Goal: Task Accomplishment & Management: Use online tool/utility

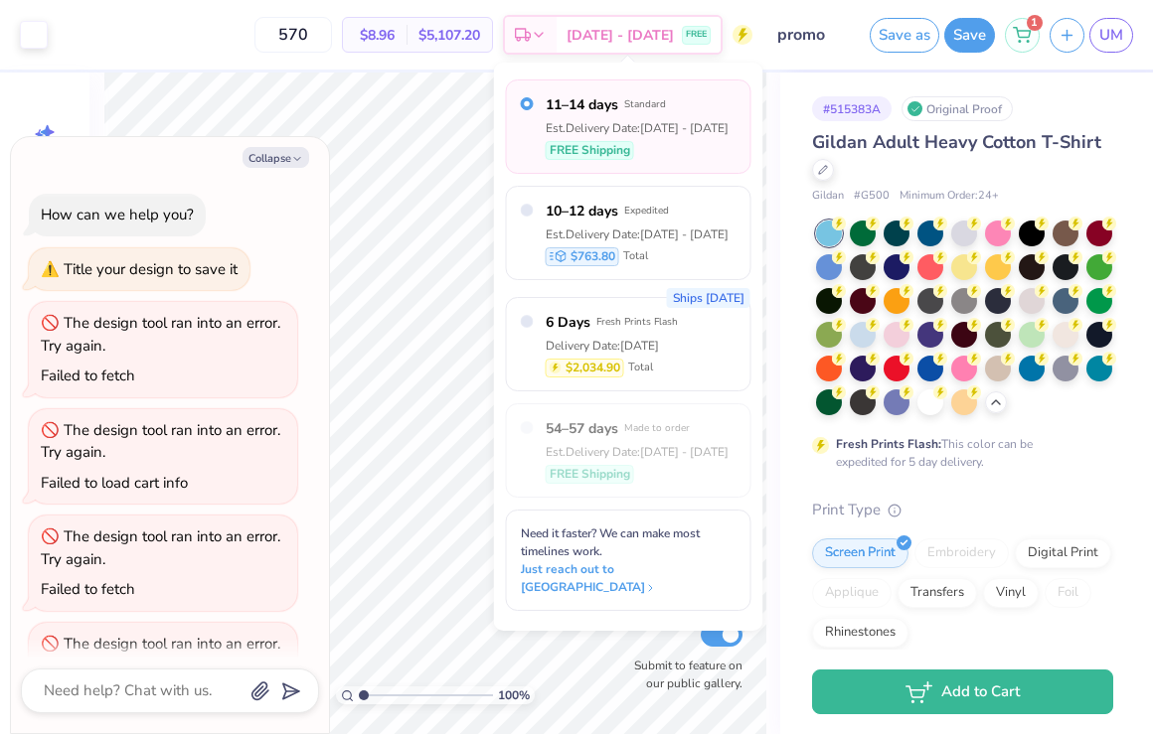
scroll to position [181, 0]
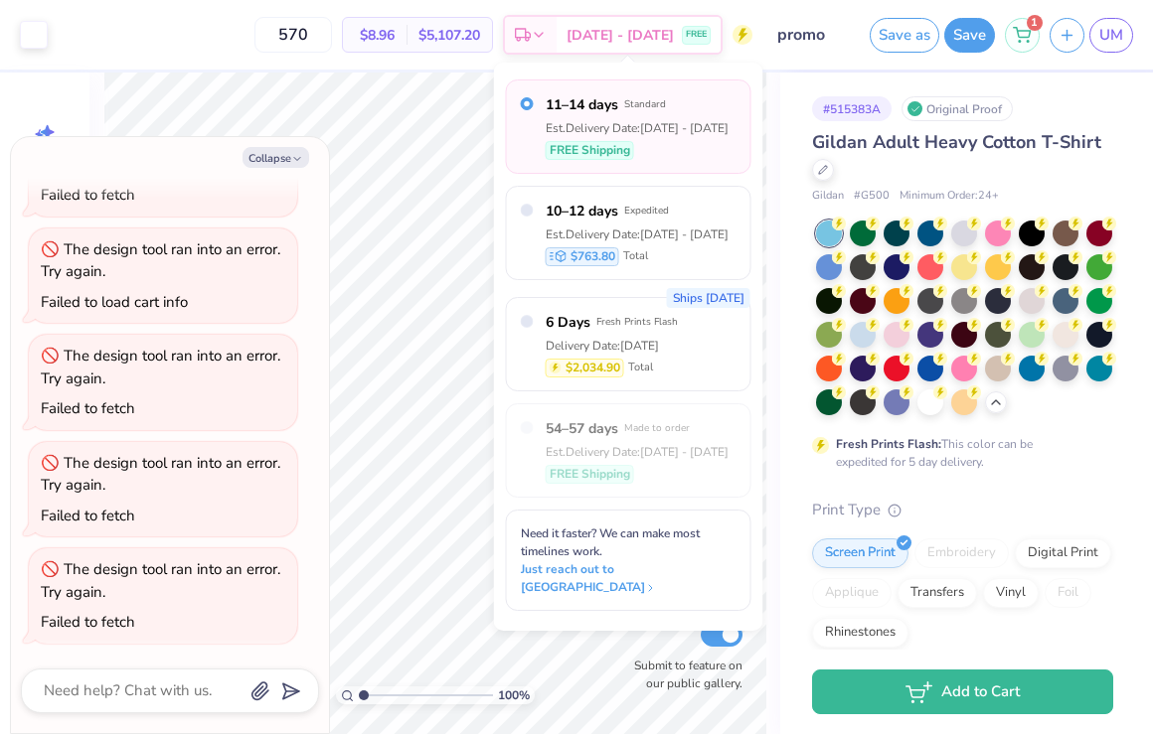
type textarea "x"
click at [332, 33] on input "570" at bounding box center [293, 35] width 78 height 36
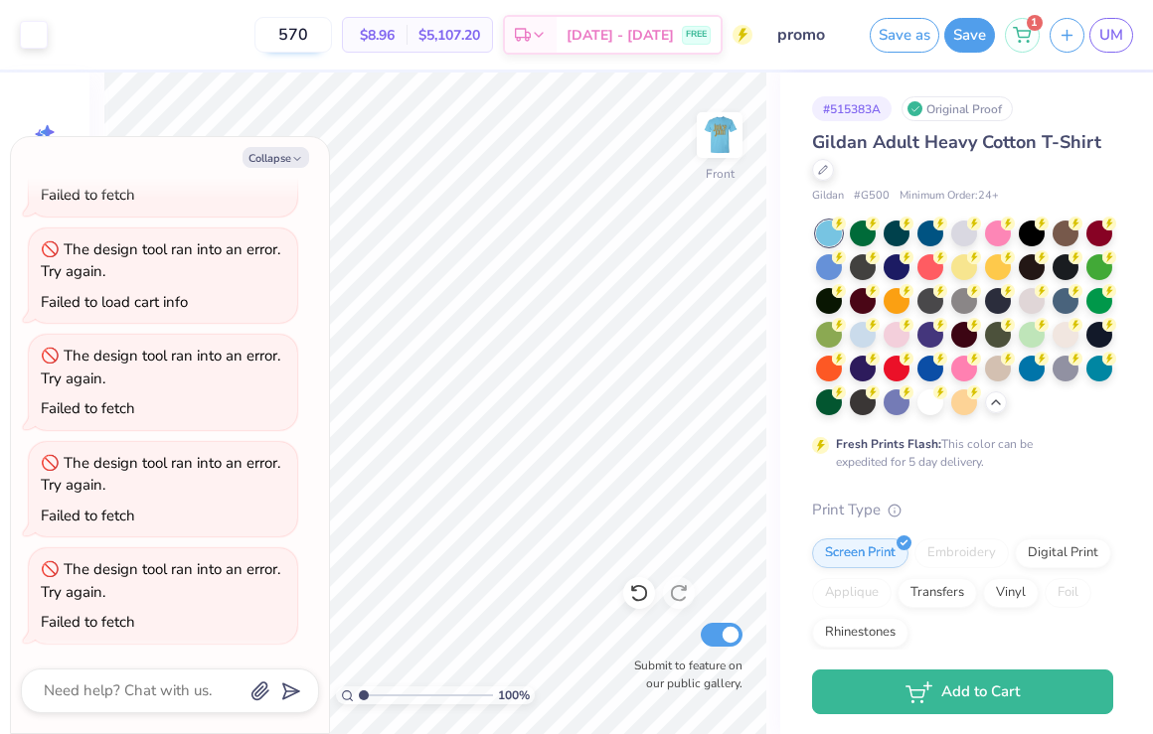
click at [332, 33] on input "570" at bounding box center [293, 35] width 78 height 36
type input "100"
click at [294, 154] on icon "button" at bounding box center [297, 159] width 12 height 12
type textarea "x"
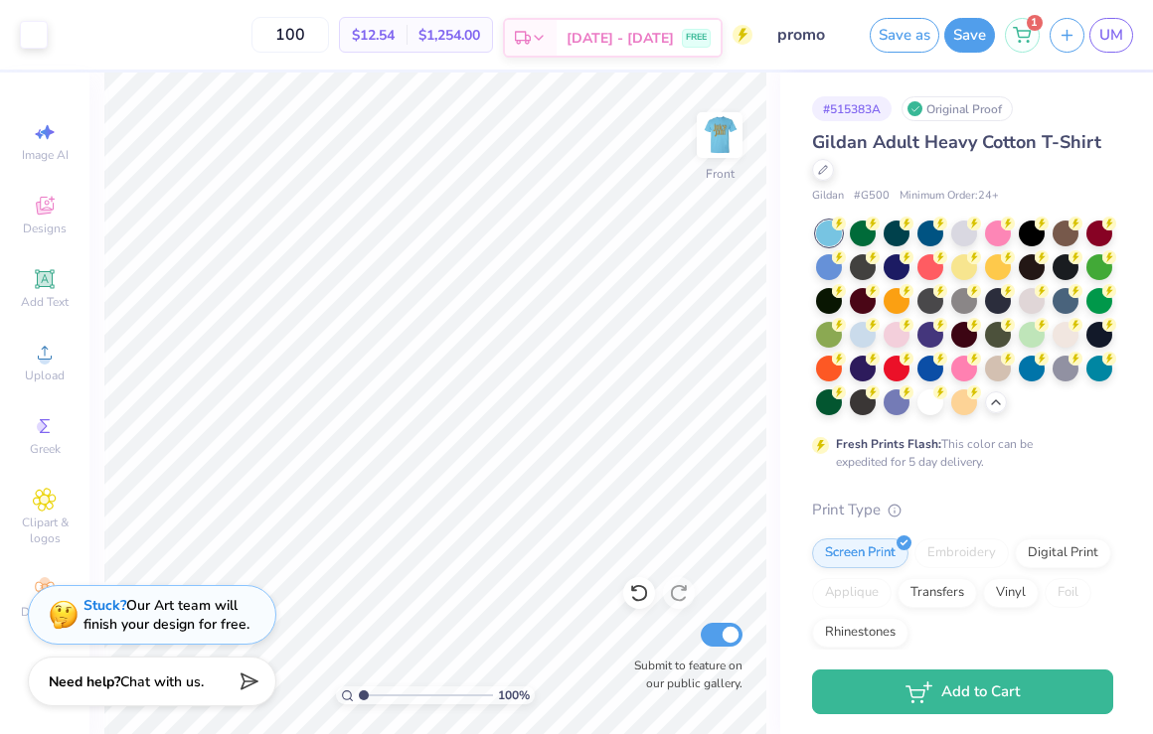
click at [657, 30] on span "[DATE] - [DATE]" at bounding box center [619, 38] width 107 height 21
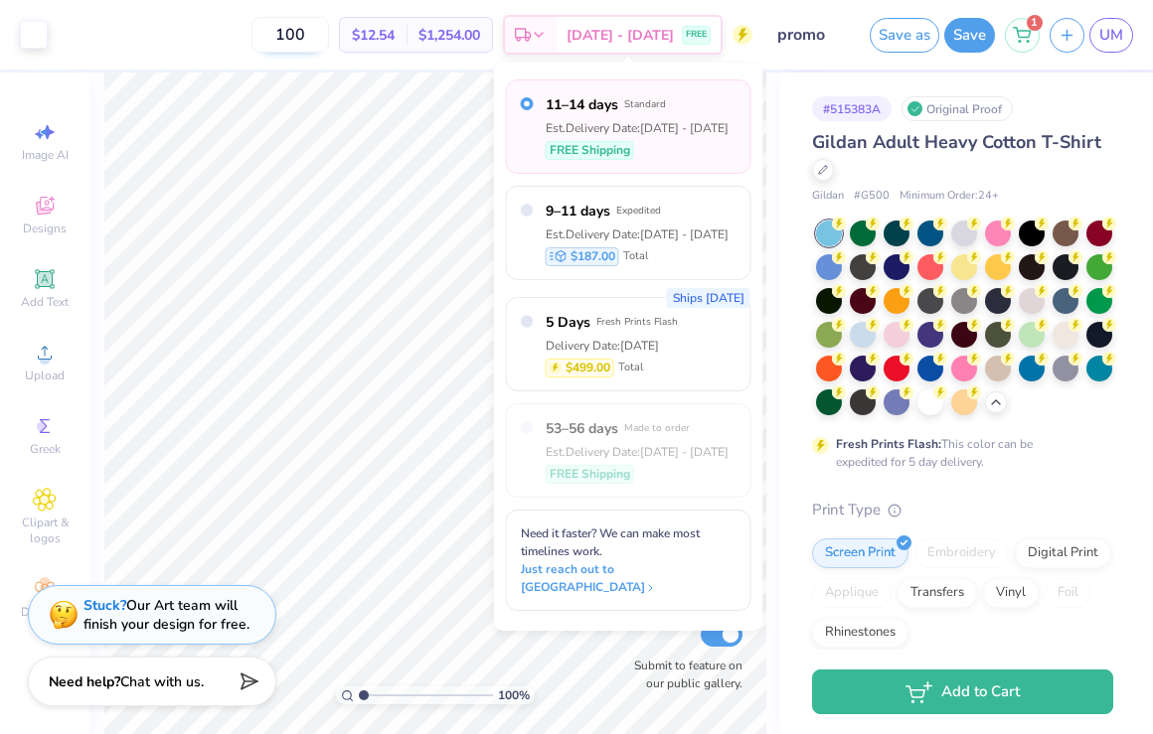
click at [308, 33] on input "100" at bounding box center [290, 35] width 78 height 36
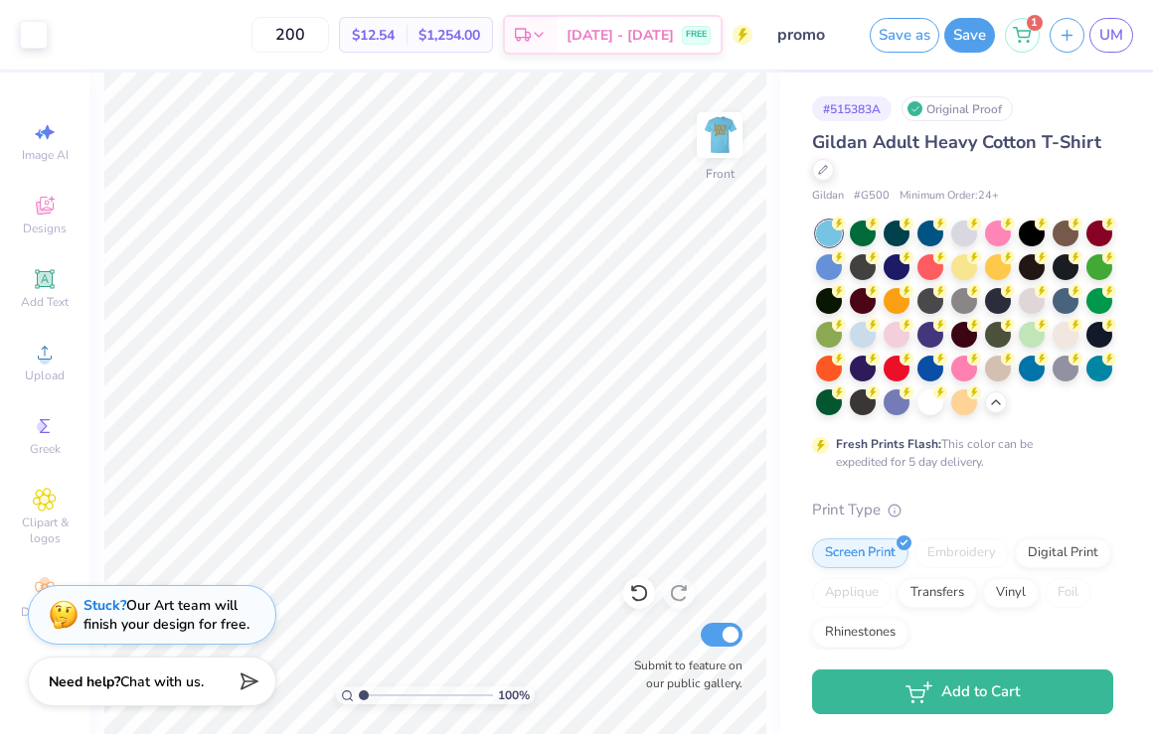
type input "200"
click at [642, 40] on span "[DATE] - [DATE]" at bounding box center [619, 38] width 107 height 21
